Goal: Task Accomplishment & Management: Complete application form

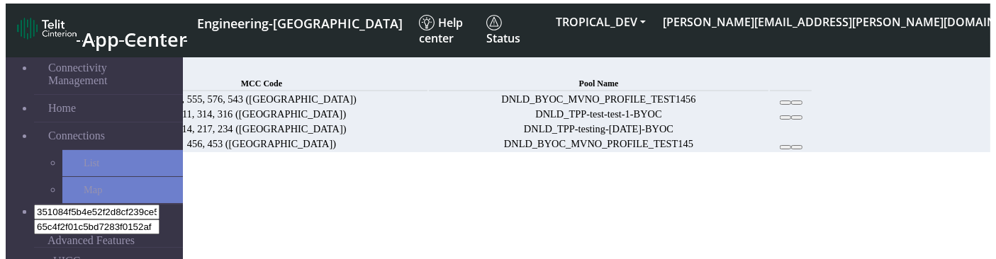
scroll to position [77, 0]
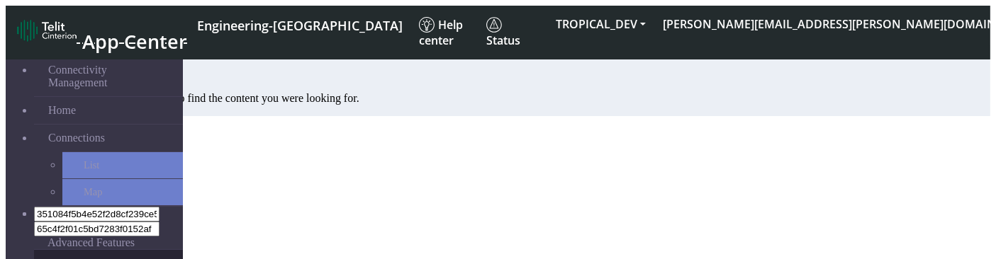
click at [61, 250] on link "eUICCs" at bounding box center [108, 263] width 149 height 27
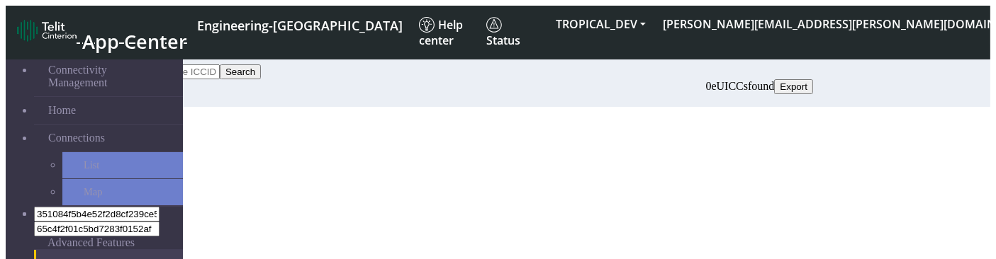
scroll to position [46, 0]
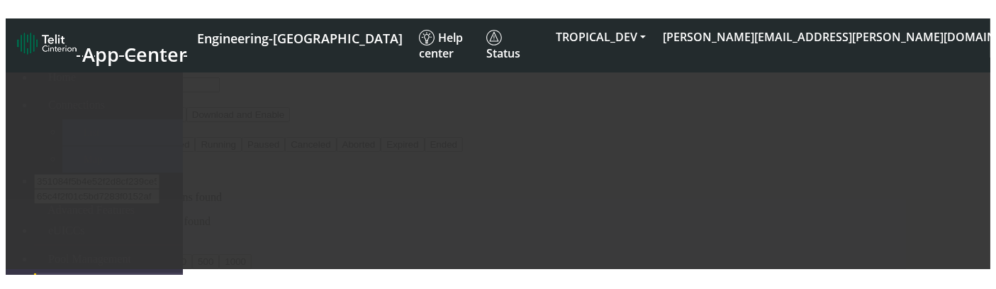
scroll to position [86, 0]
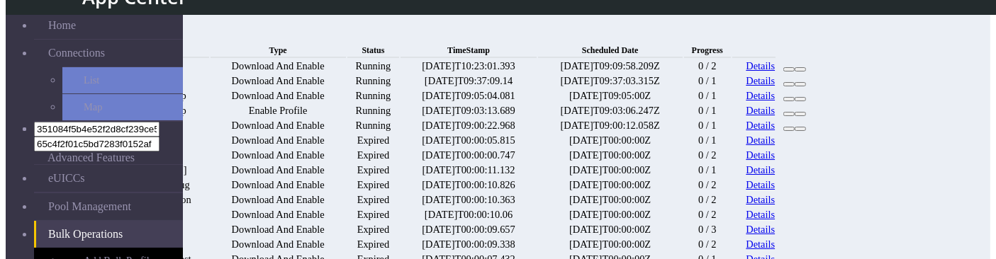
click at [62, 248] on link "Add Bulk Profiles" at bounding box center [122, 261] width 121 height 26
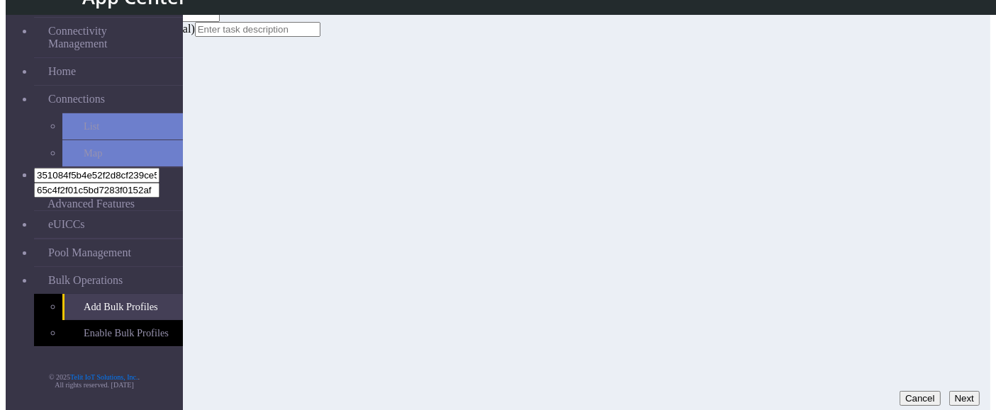
click at [951, 259] on button "Next" at bounding box center [964, 398] width 30 height 15
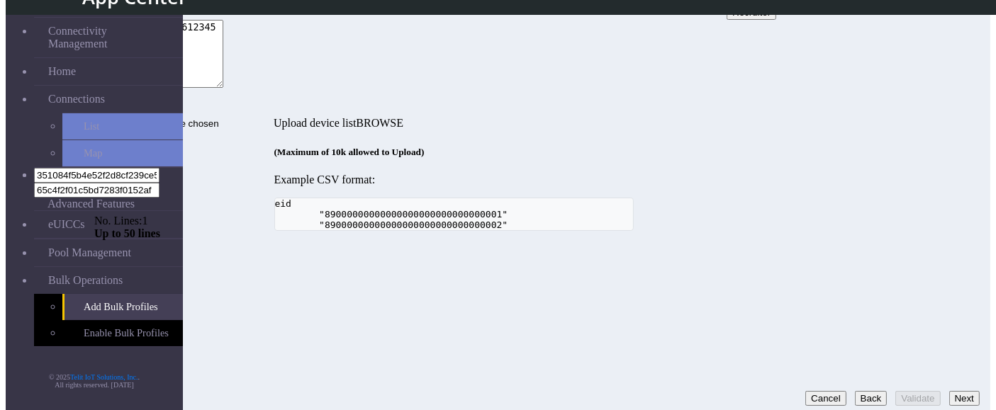
click at [223, 88] on textarea "89345678901234561234567890123456" at bounding box center [158, 54] width 129 height 68
click at [897, 259] on button "Validate" at bounding box center [917, 398] width 45 height 15
click at [223, 88] on textarea "89345678901234561234567890123454" at bounding box center [158, 54] width 129 height 68
click at [895, 259] on button "Validate" at bounding box center [917, 398] width 45 height 15
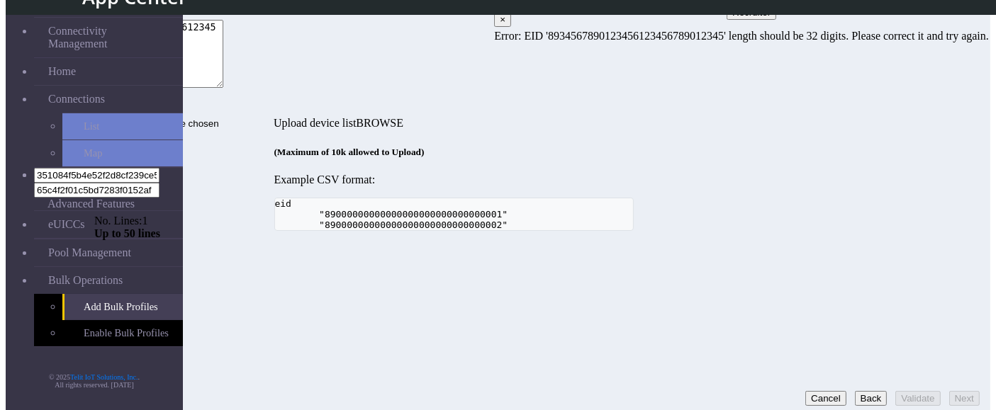
click at [223, 88] on textarea "8934567890123456123456789012345" at bounding box center [158, 54] width 129 height 68
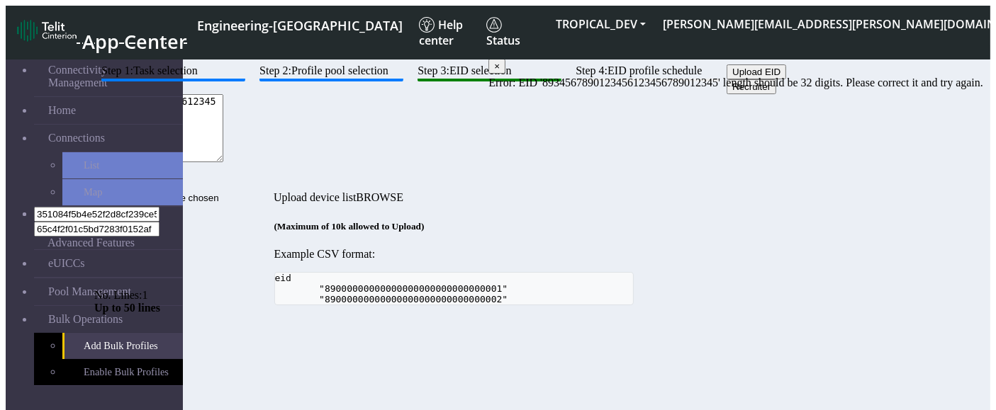
scroll to position [35, 0]
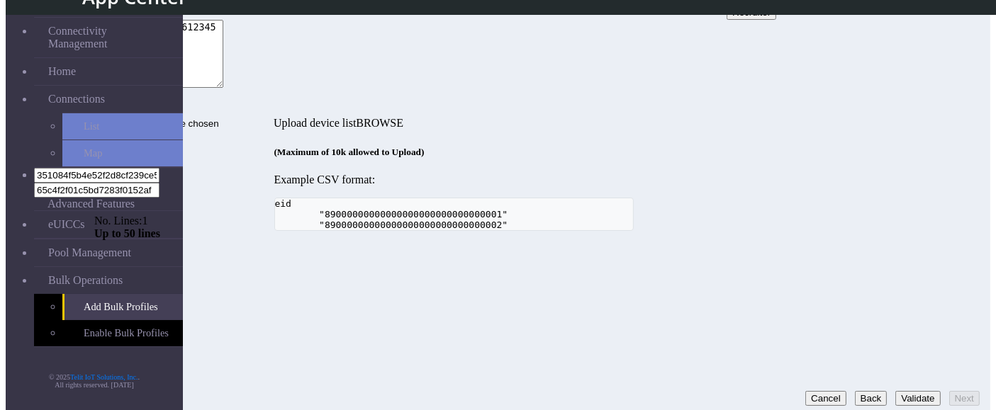
click at [223, 88] on textarea "8934567890123456123456789012344" at bounding box center [158, 54] width 129 height 68
click at [901, 259] on button "Validate" at bounding box center [917, 398] width 45 height 15
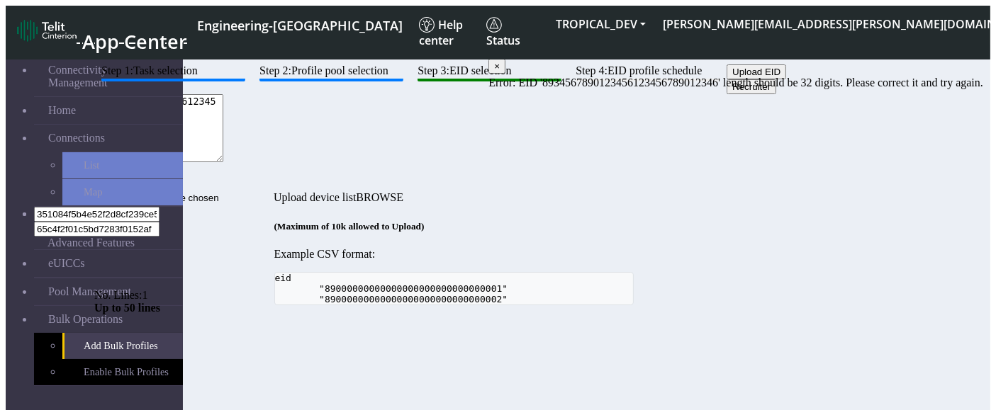
click at [223, 162] on textarea "8934567890123456123456789012346" at bounding box center [158, 128] width 129 height 68
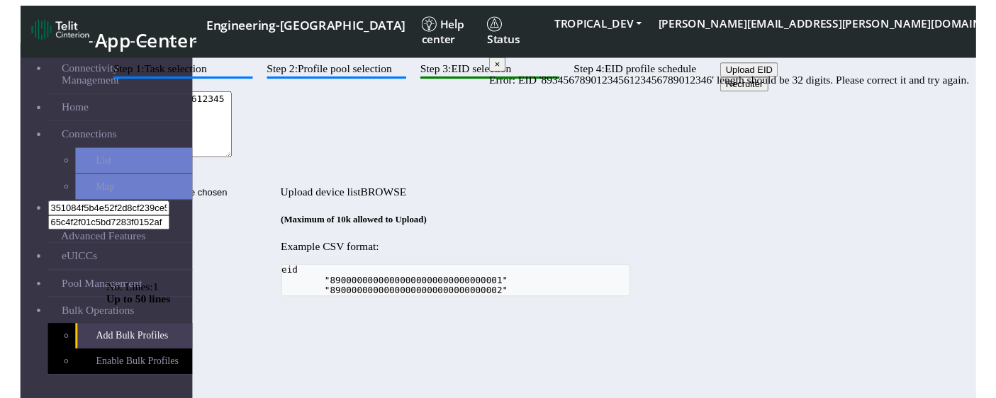
scroll to position [35, 0]
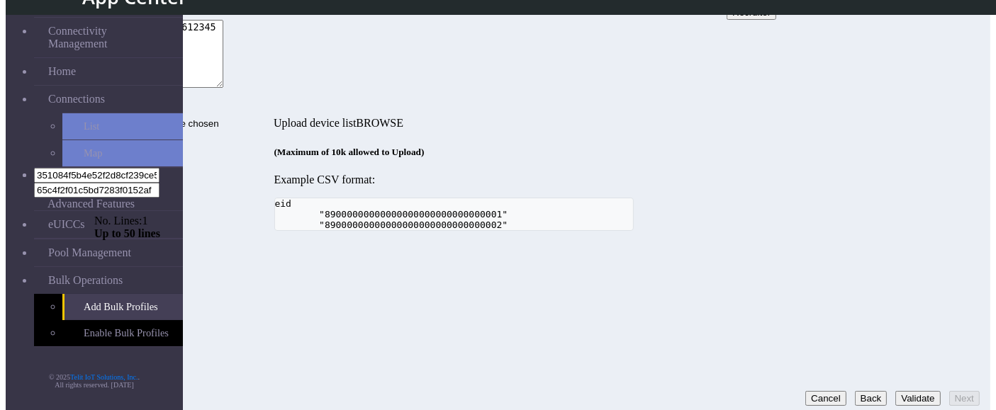
click at [902, 259] on button "Validate" at bounding box center [917, 398] width 45 height 15
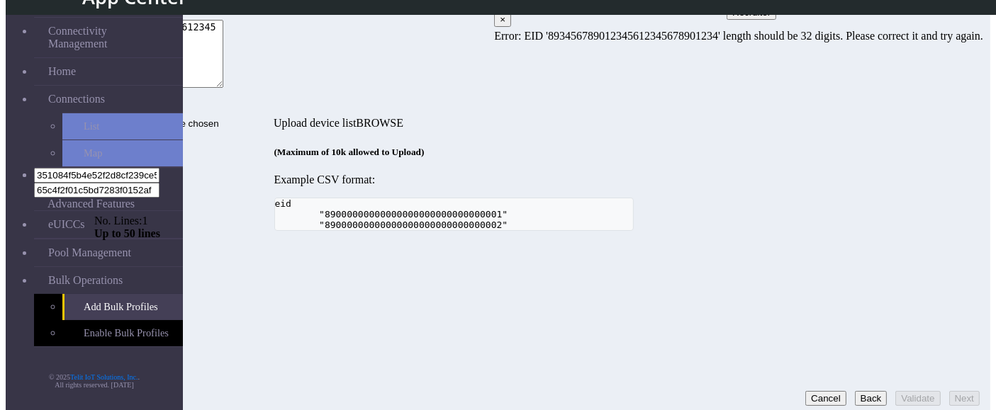
click at [223, 88] on textarea "893456789012345612345678901234" at bounding box center [158, 54] width 129 height 68
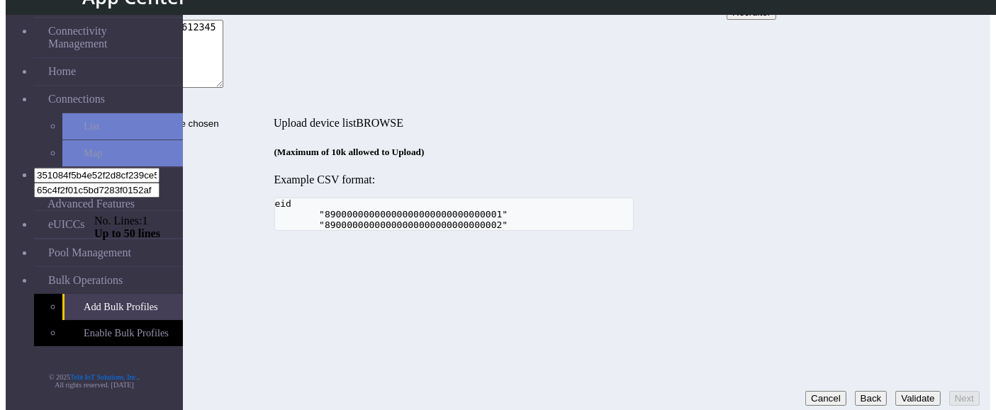
click at [896, 259] on button "Validate" at bounding box center [917, 398] width 45 height 15
click at [223, 88] on textarea "89345678901234561234567890123412" at bounding box center [158, 54] width 129 height 68
click at [905, 259] on button "Validate" at bounding box center [917, 398] width 45 height 15
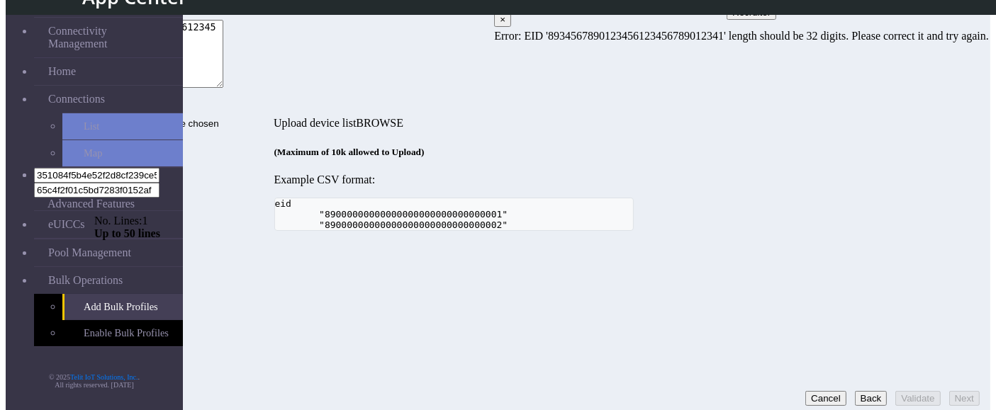
click at [223, 88] on textarea "8934567890123456123456789012341" at bounding box center [158, 54] width 129 height 68
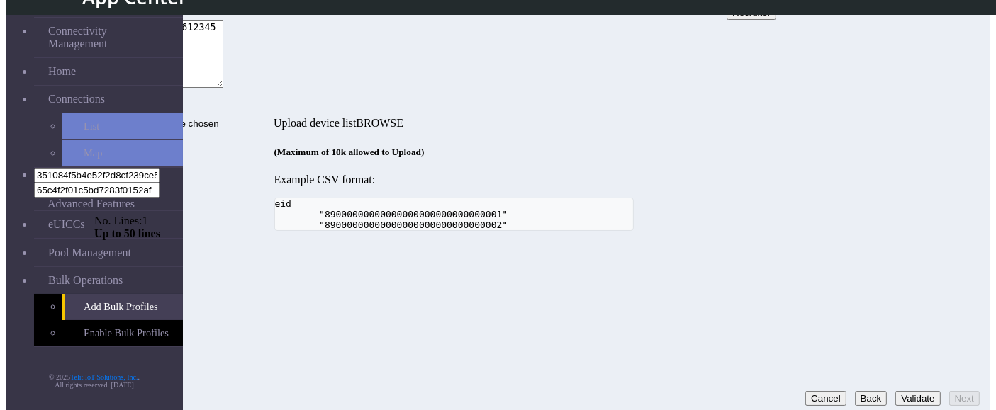
type textarea "89345678901234561234567890123411"
click at [911, 259] on button "Validate" at bounding box center [917, 398] width 45 height 15
click at [771, 231] on div "Step 1: Task selection Step 2: Profile pool selection Step 3: EID selection Ste…" at bounding box center [453, 110] width 719 height 241
